Goal: Find specific page/section: Find specific page/section

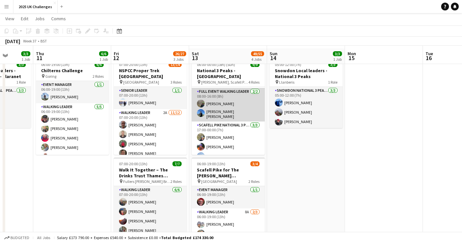
scroll to position [33, 0]
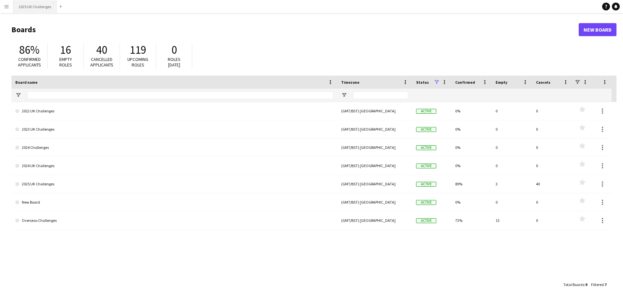
click at [48, 11] on button "2025 UK Challenges Close" at bounding box center [34, 6] width 43 height 13
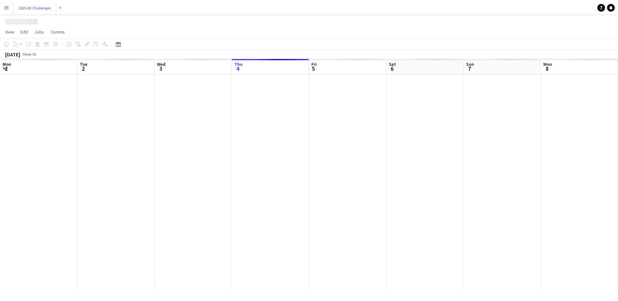
scroll to position [0, 156]
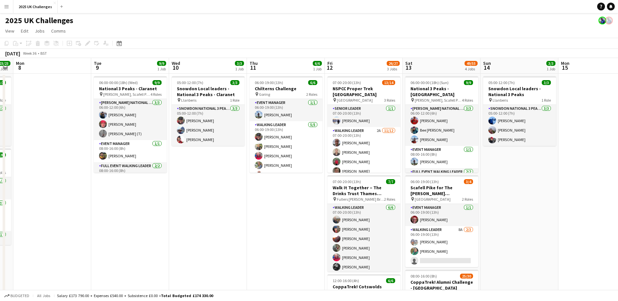
drag, startPoint x: 427, startPoint y: 205, endPoint x: 119, endPoint y: 209, distance: 308.1
click at [86, 204] on app-calendar-viewport "Fri 5 Sat 6 34/34 2 Jobs Sun 7 23/23 2 Jobs Mon 8 Tue 9 9/9 1 Job Wed 10 3/3 1 …" at bounding box center [309, 283] width 618 height 451
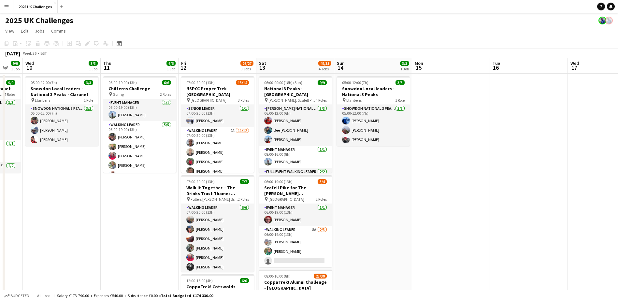
scroll to position [0, 214]
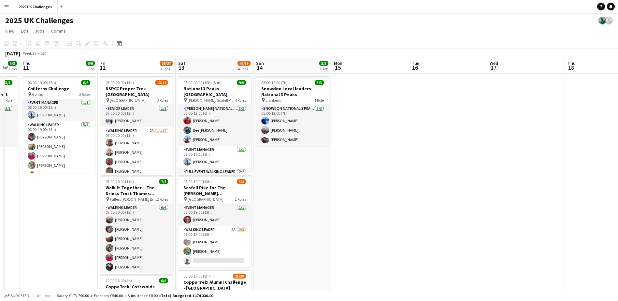
drag, startPoint x: 248, startPoint y: 220, endPoint x: 22, endPoint y: 204, distance: 226.2
click at [22, 204] on app-calendar-viewport "Mon 8 Tue 9 9/9 1 Job Wed 10 3/3 1 Job Thu 11 6/6 1 Job Fri 12 26/27 3 Jobs Sat…" at bounding box center [309, 283] width 618 height 451
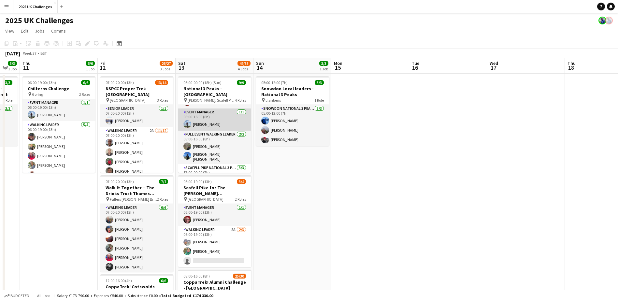
scroll to position [62, 0]
